Goal: Task Accomplishment & Management: Manage account settings

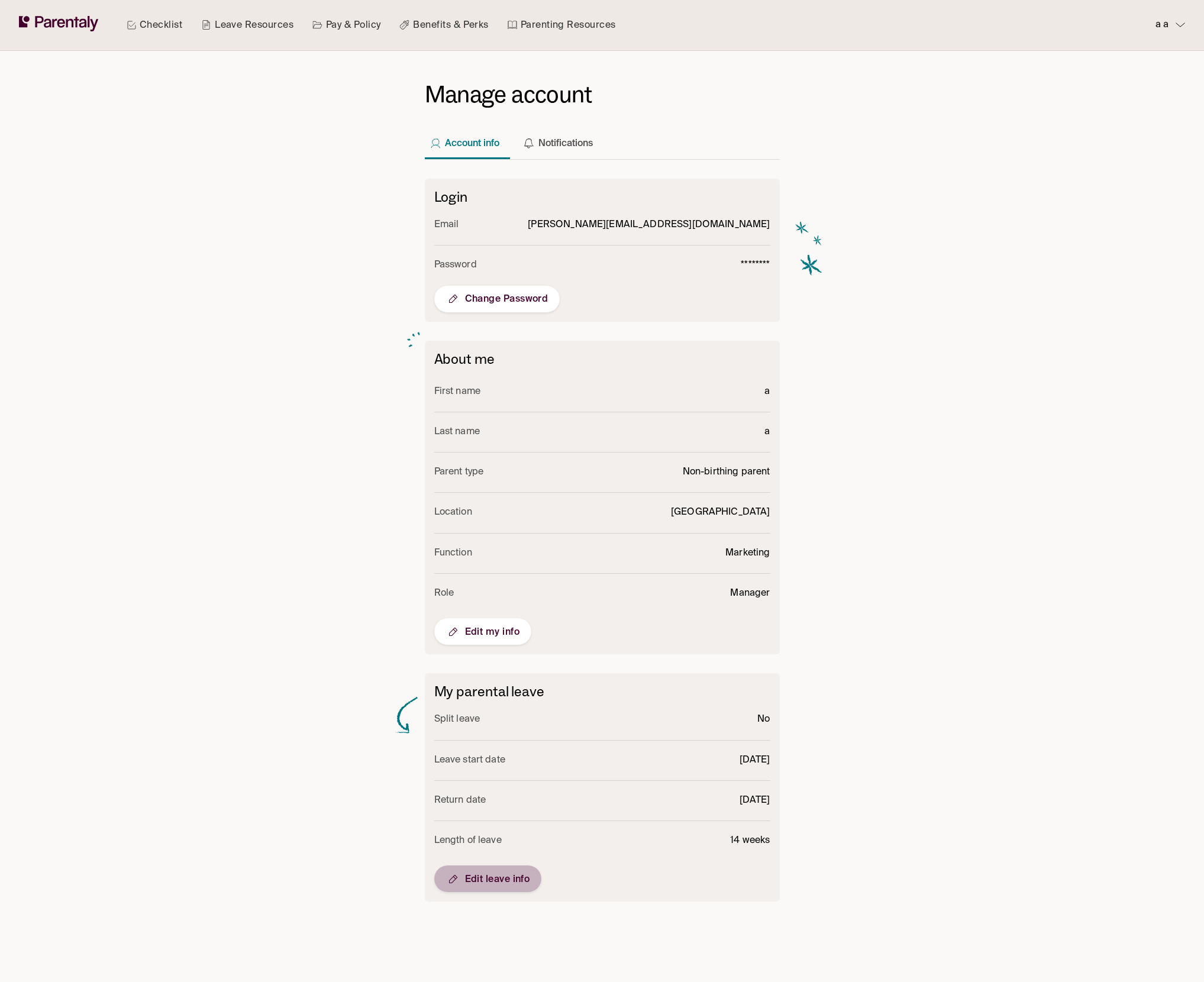
click at [491, 884] on button "Edit leave info" at bounding box center [488, 879] width 108 height 27
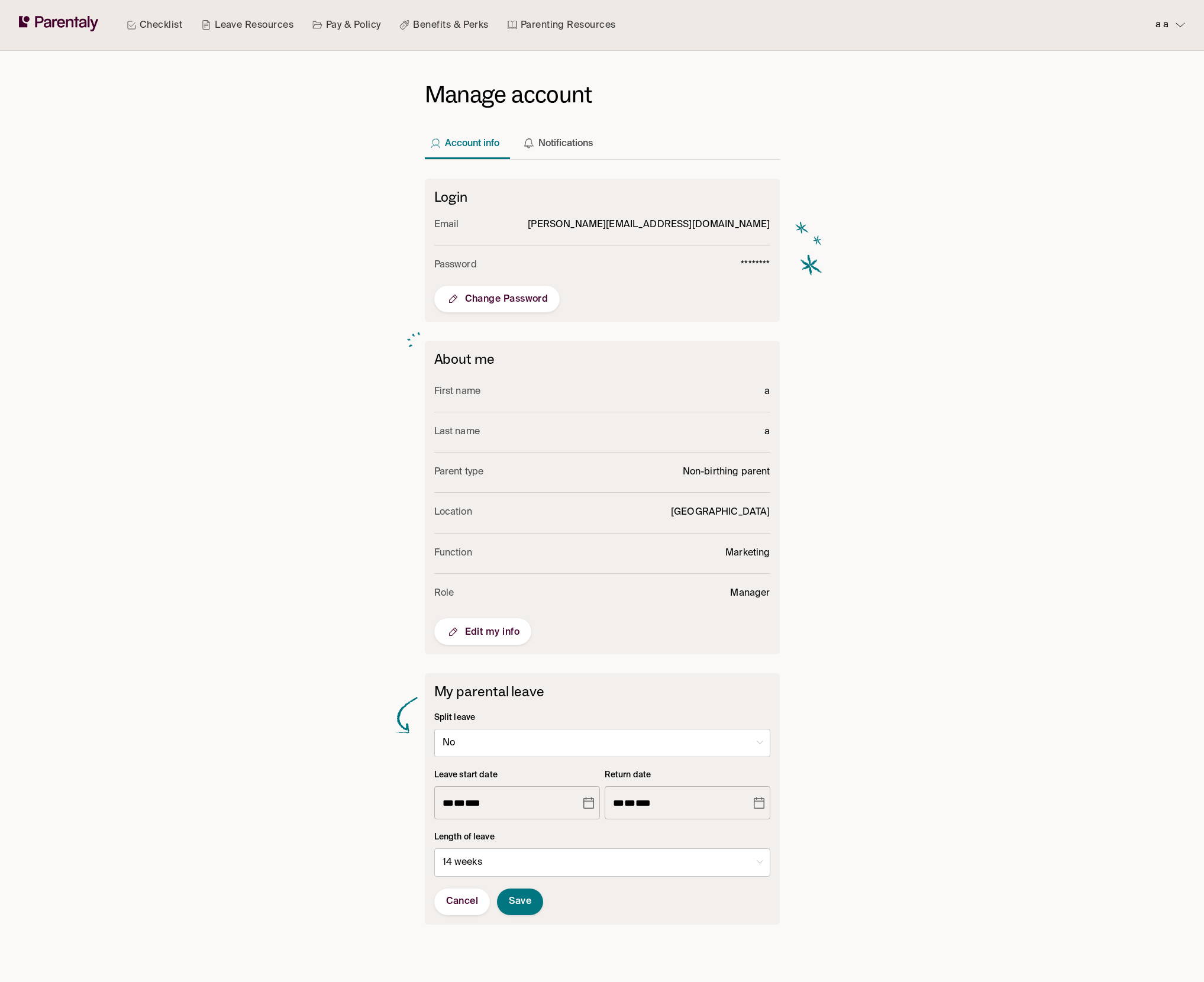
click at [763, 804] on icon "Choose date, selected date is Jun 13, 2026" at bounding box center [759, 803] width 11 height 12
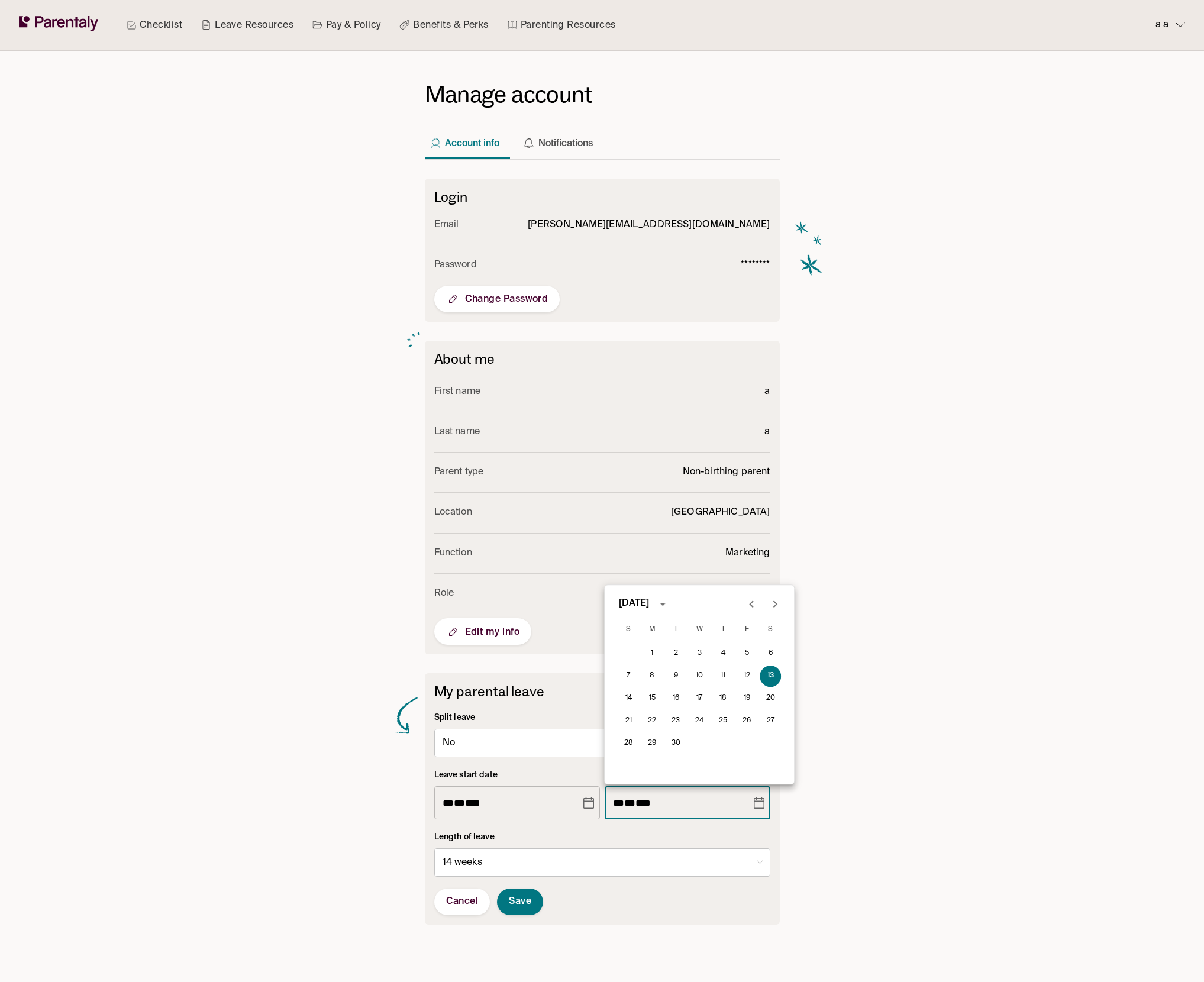
click at [755, 602] on icon "Previous month" at bounding box center [751, 604] width 14 height 14
click at [741, 650] on button "1" at bounding box center [747, 654] width 21 height 21
type input "**********"
type input "*"
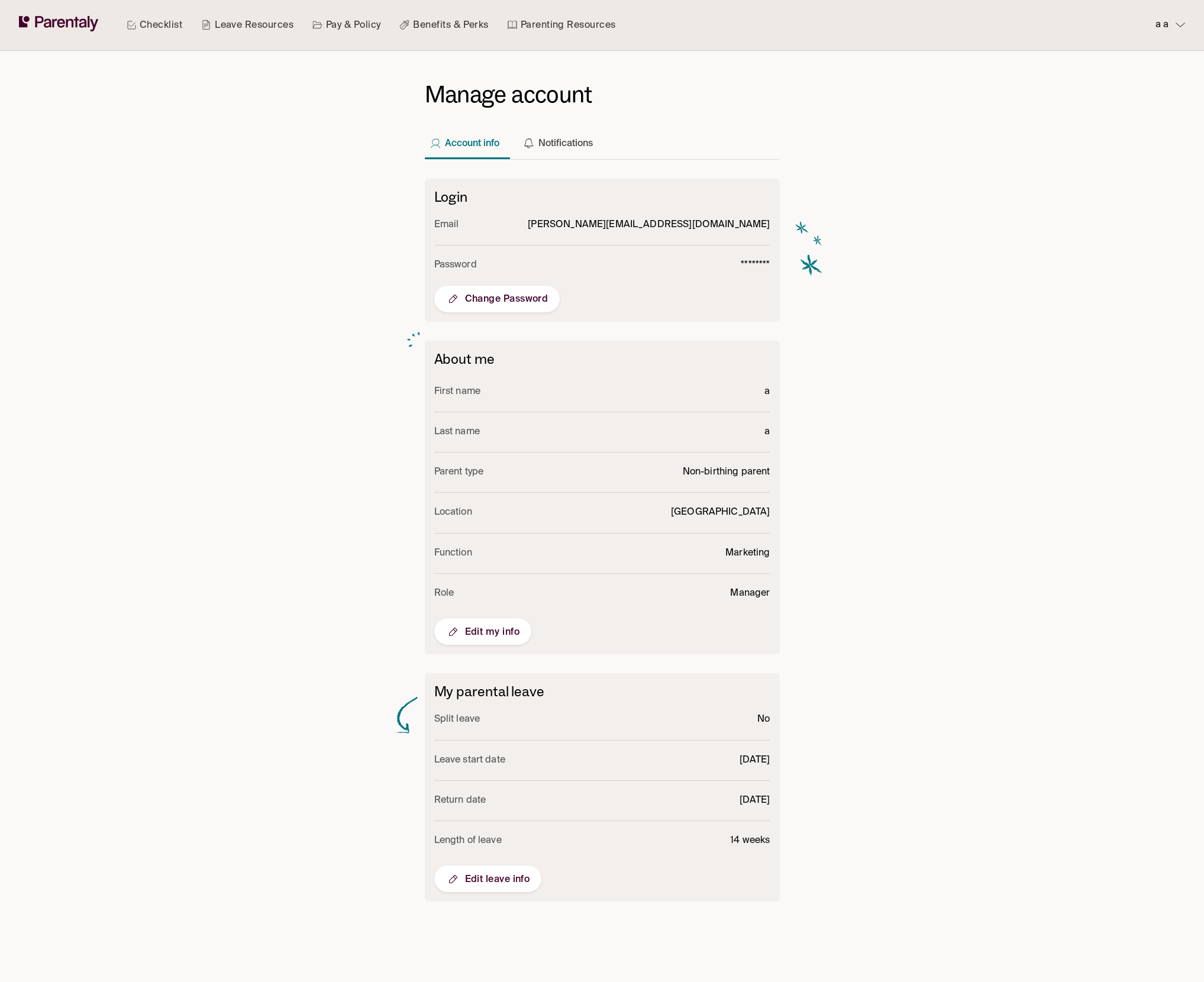
click at [519, 873] on span "Edit leave info" at bounding box center [488, 879] width 84 height 14
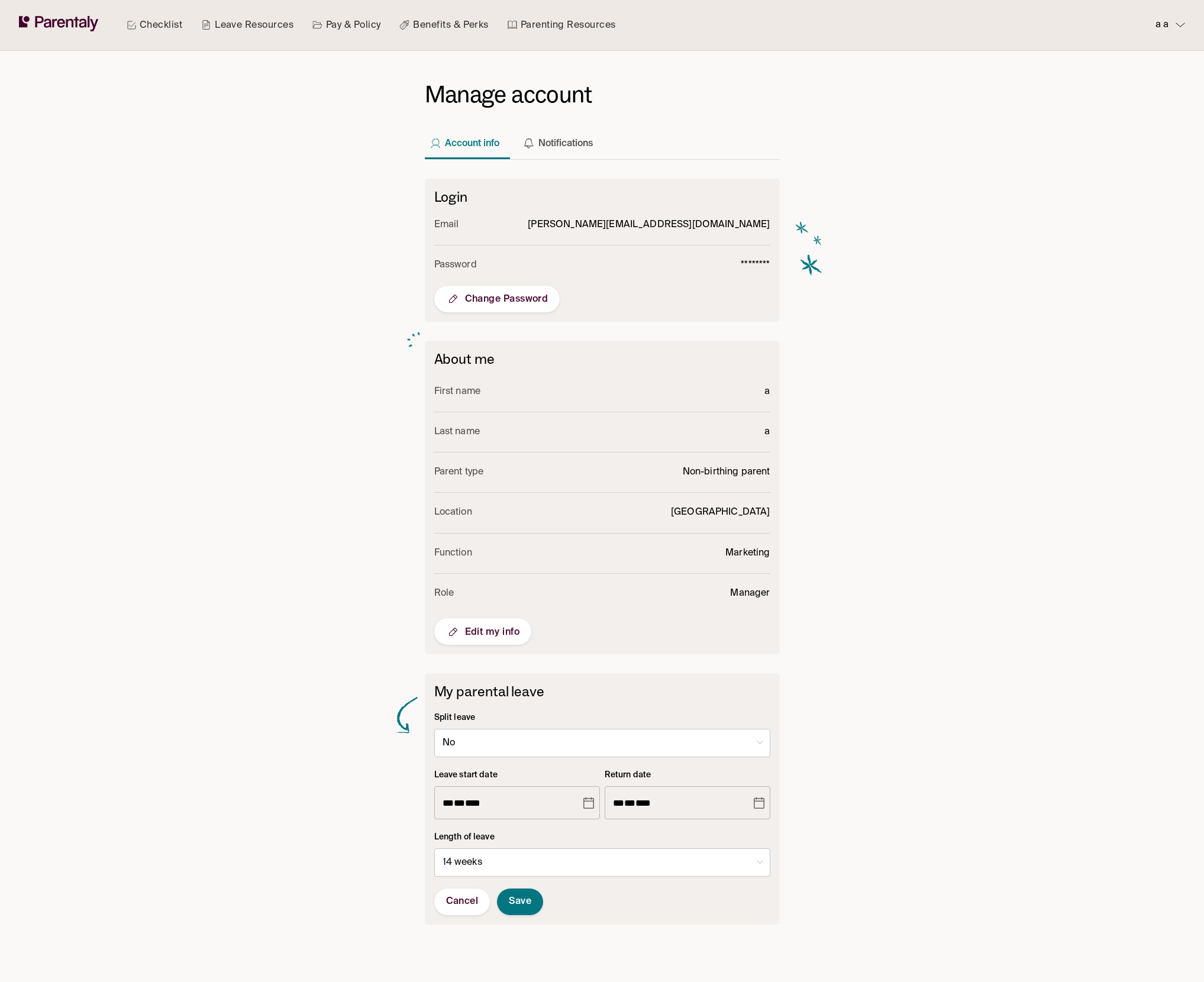
click at [758, 802] on icon "Choose date, selected date is Jun 13, 2026" at bounding box center [759, 803] width 11 height 12
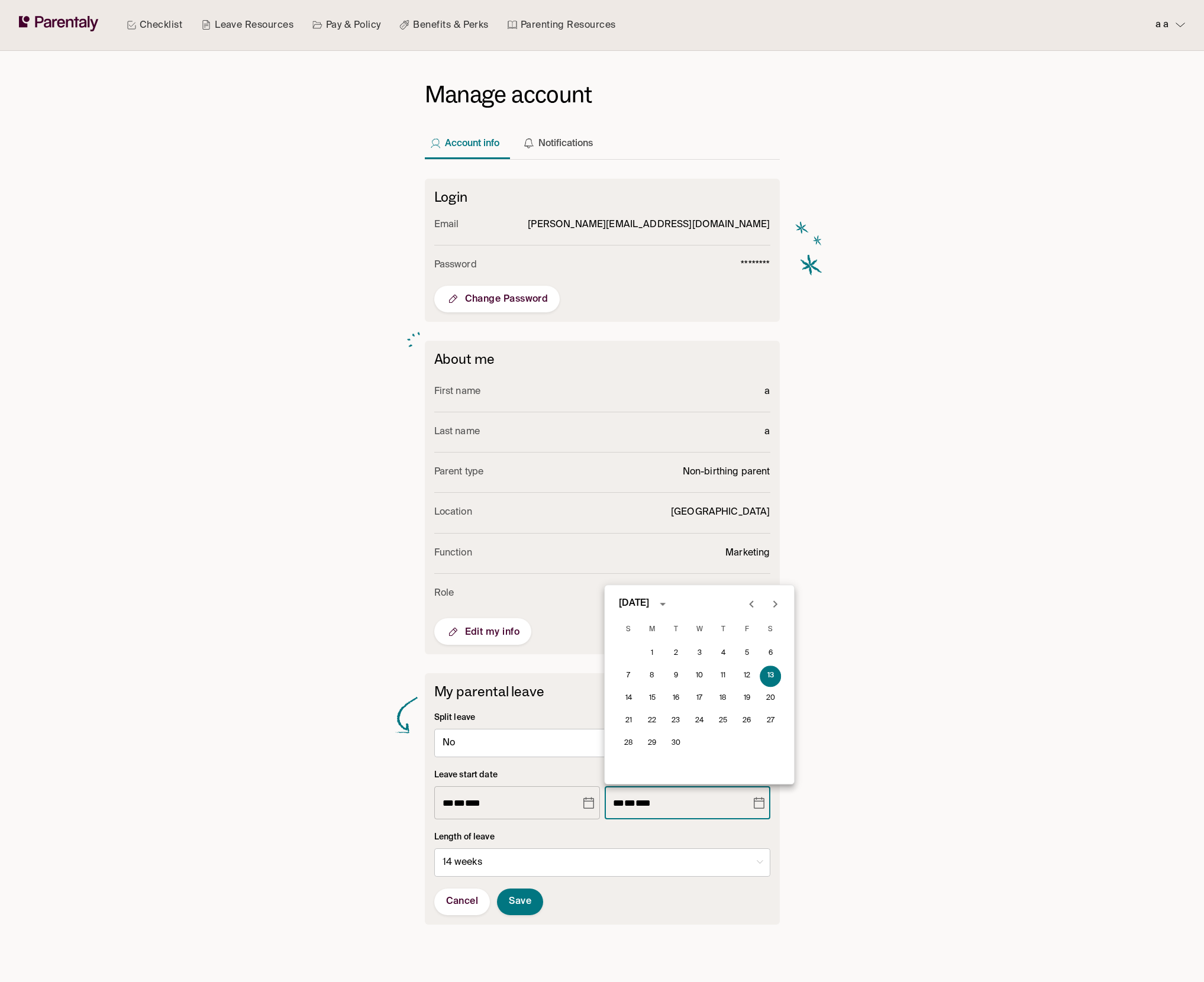
click at [748, 599] on icon "Previous month" at bounding box center [751, 604] width 14 height 14
click at [744, 654] on button "1" at bounding box center [747, 654] width 21 height 21
type input "**********"
type input "*"
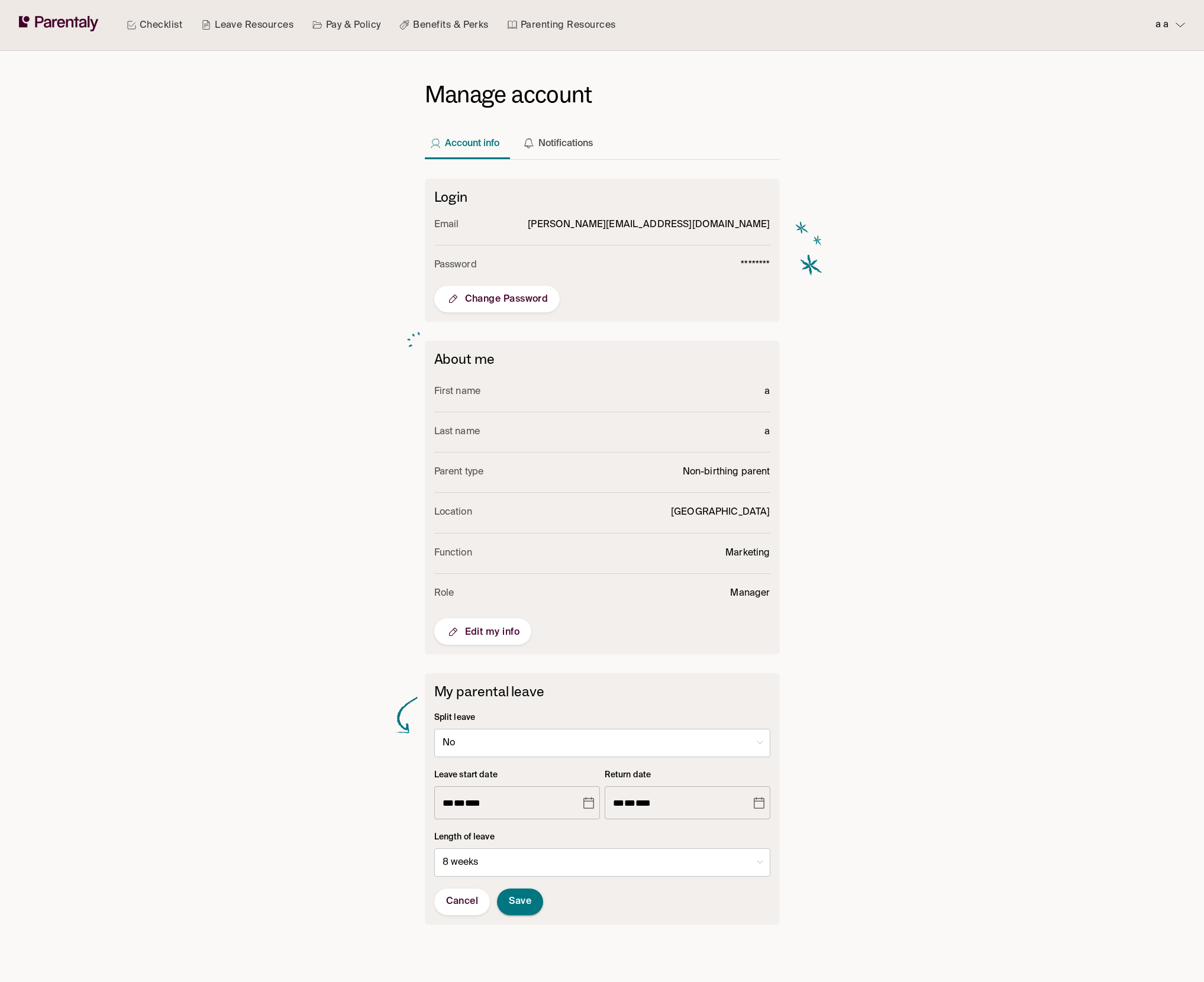
click at [533, 900] on button "Save" at bounding box center [520, 902] width 46 height 27
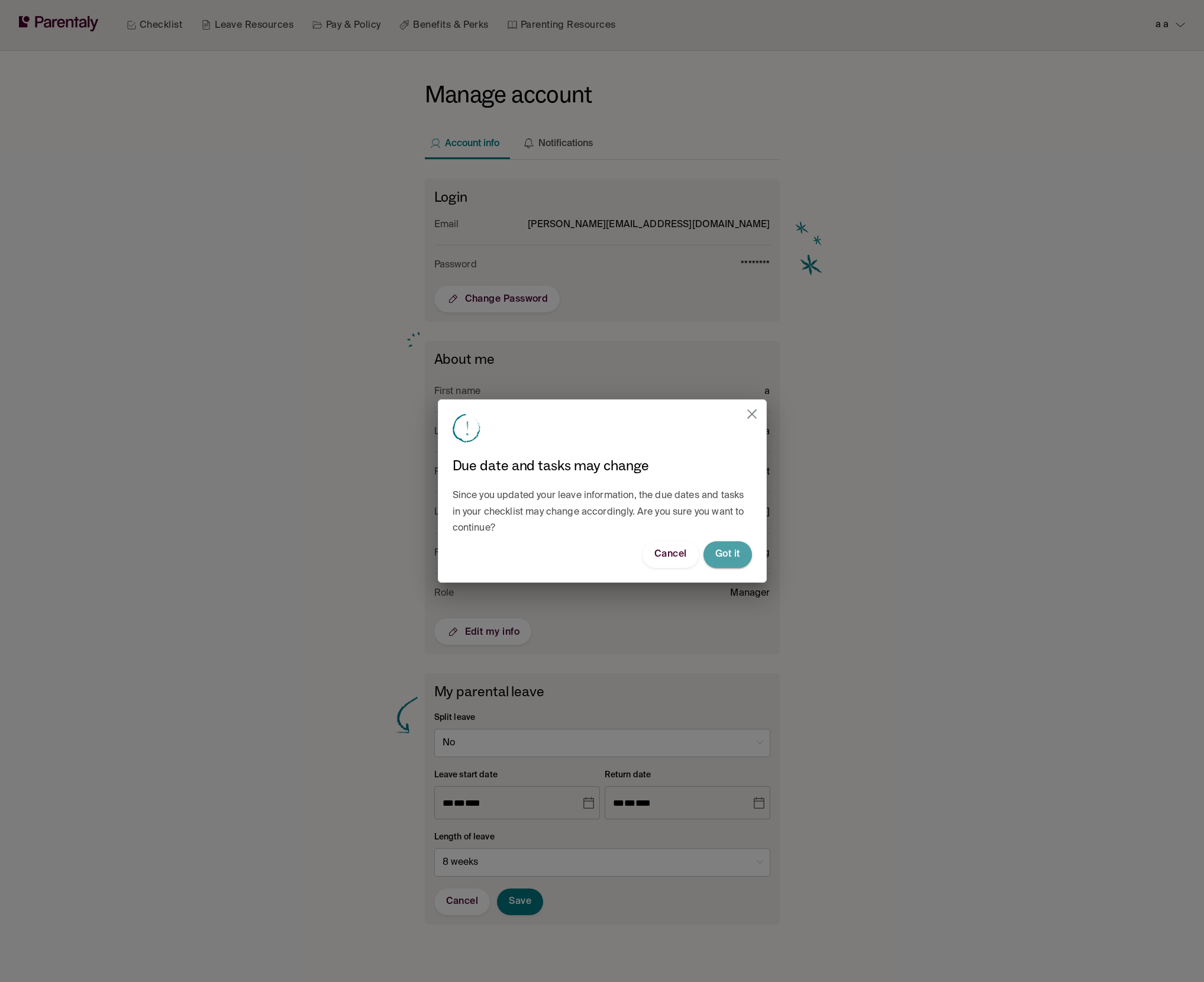
click at [736, 558] on span "Got it" at bounding box center [728, 555] width 25 height 13
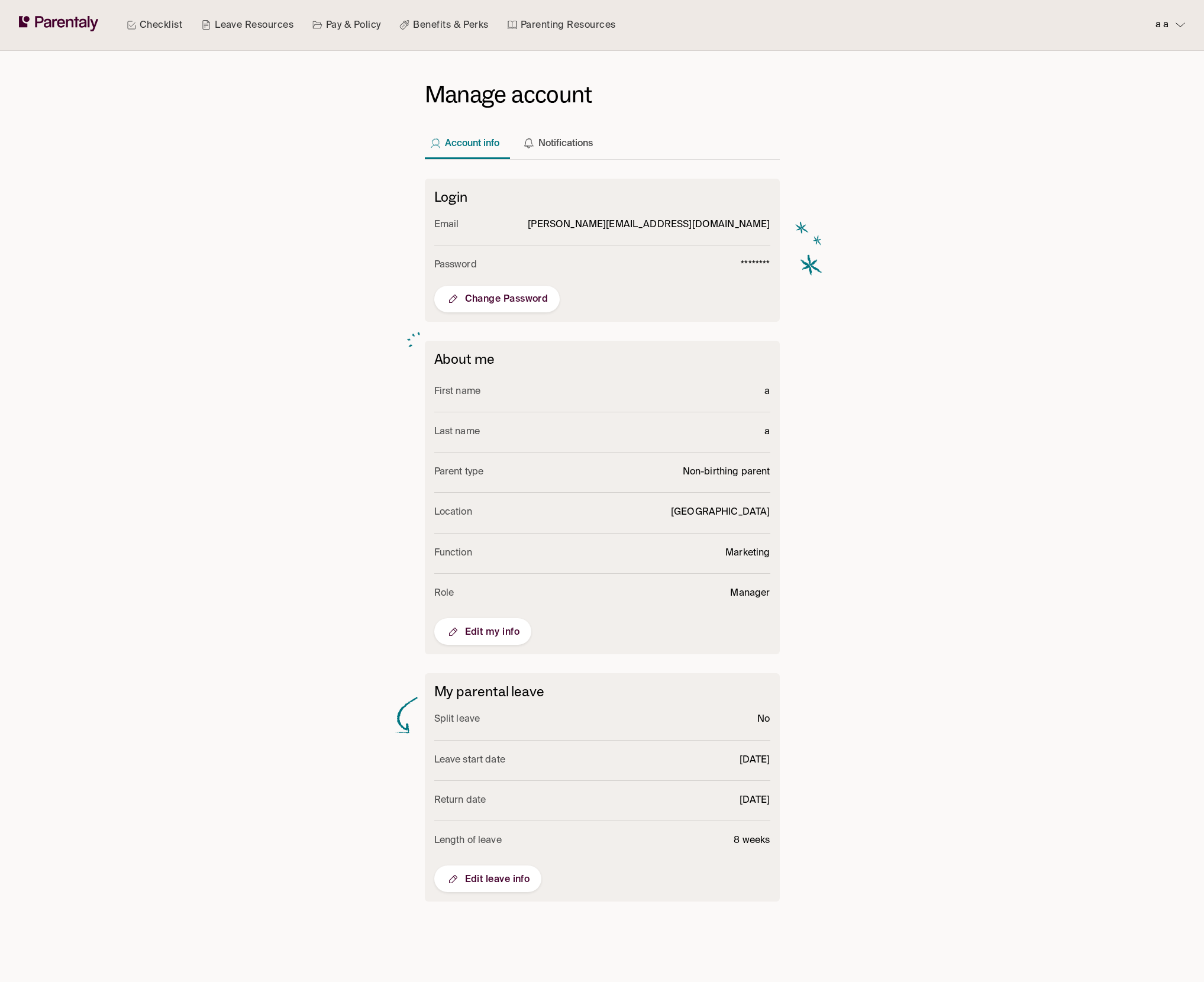
click at [504, 872] on span "Edit leave info" at bounding box center [488, 879] width 84 height 14
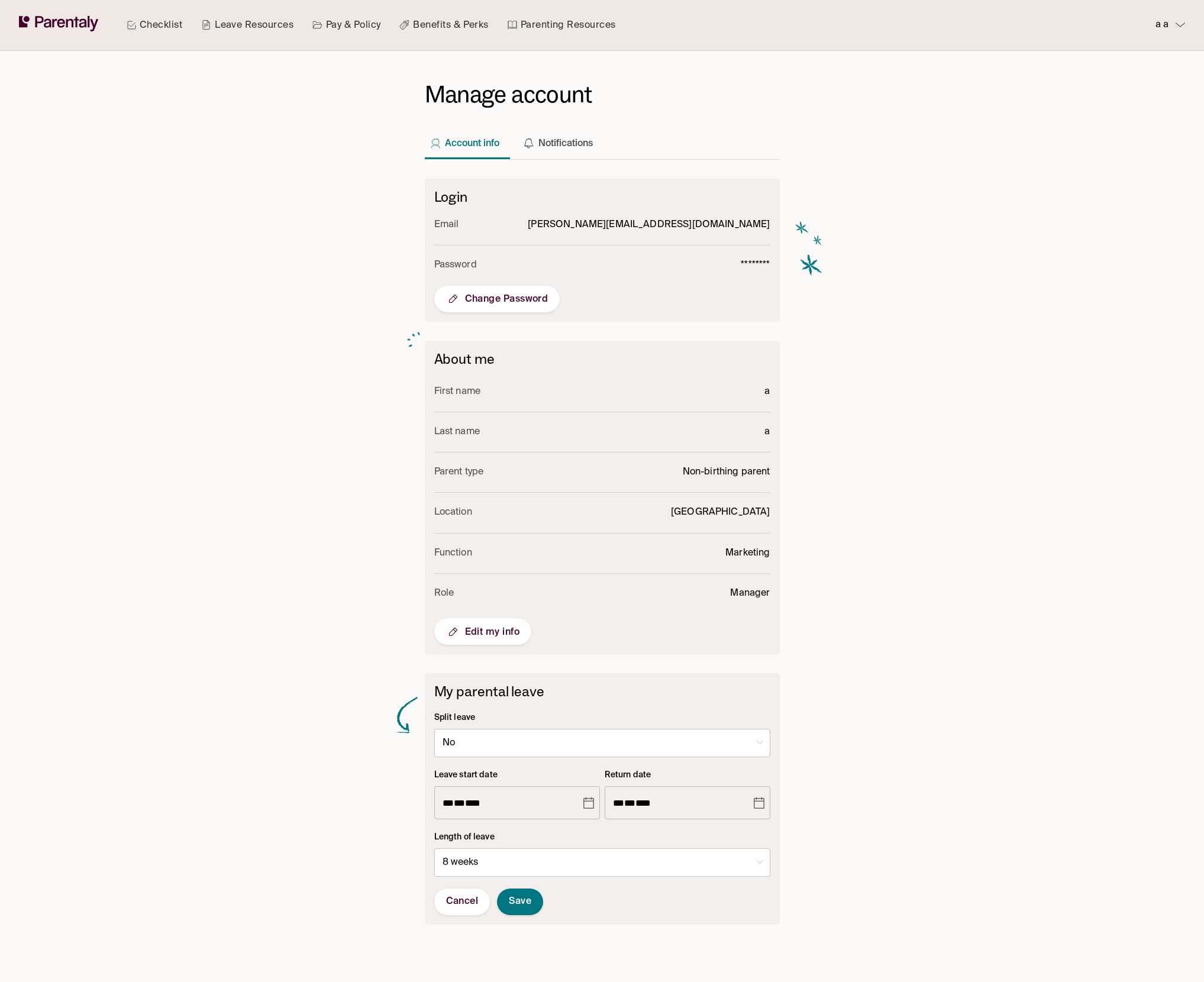
click at [763, 793] on button "Choose date, selected date is May 1, 2026" at bounding box center [759, 803] width 20 height 21
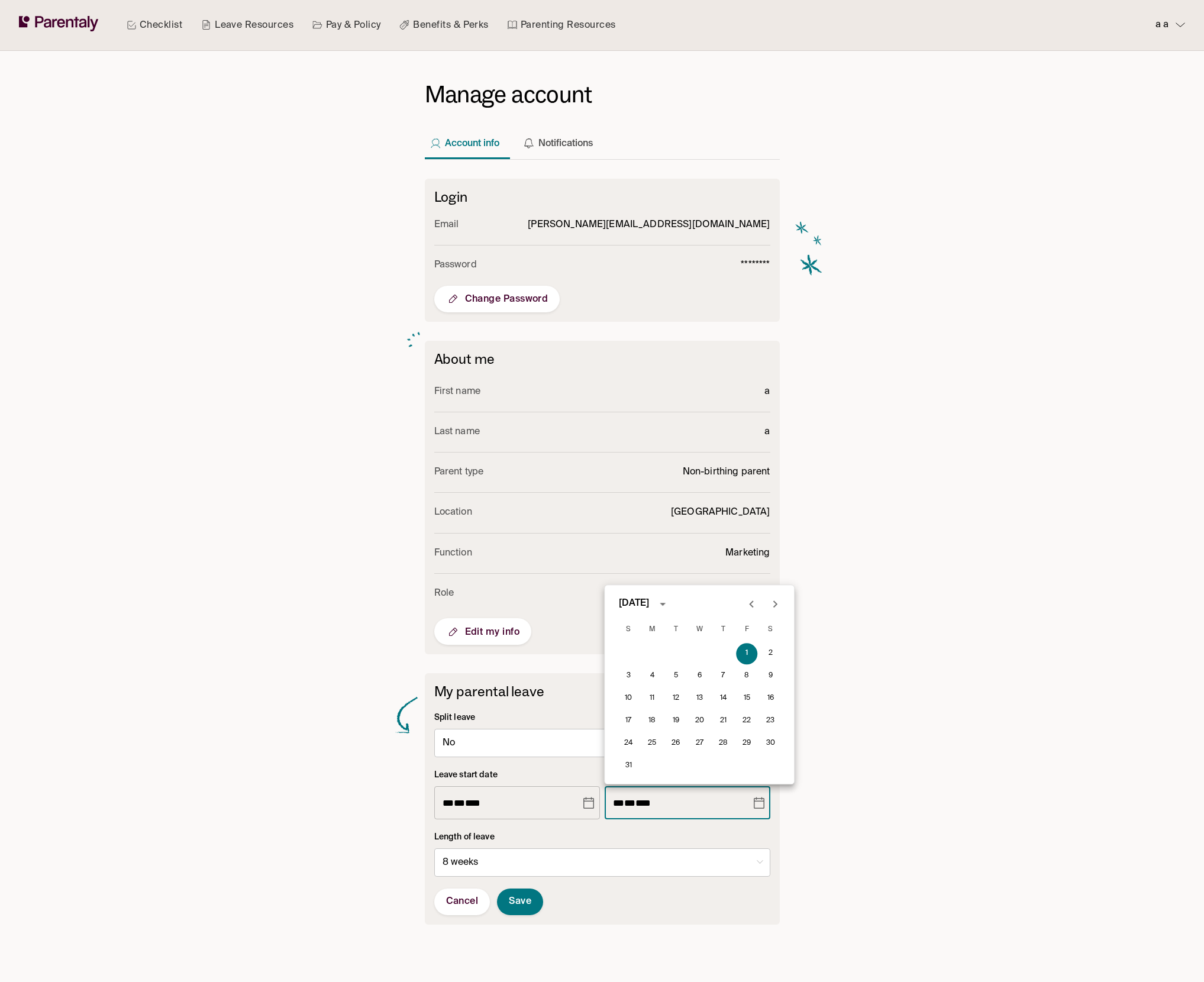
drag, startPoint x: 756, startPoint y: 599, endPoint x: 755, endPoint y: 630, distance: 31.0
click at [756, 599] on icon "Previous month" at bounding box center [751, 604] width 14 height 14
click at [724, 696] on button "16" at bounding box center [723, 699] width 21 height 21
type input "**********"
type input "*"
